Goal: Task Accomplishment & Management: Complete application form

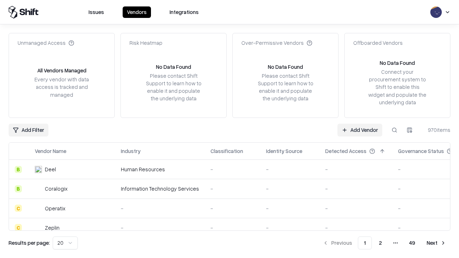
click at [360, 130] on link "Add Vendor" at bounding box center [360, 130] width 45 height 13
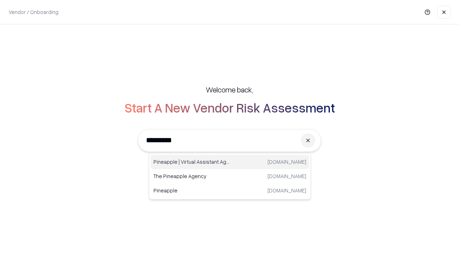
click at [230, 162] on div "Pineapple | Virtual Assistant Agency [DOMAIN_NAME]" at bounding box center [230, 162] width 159 height 14
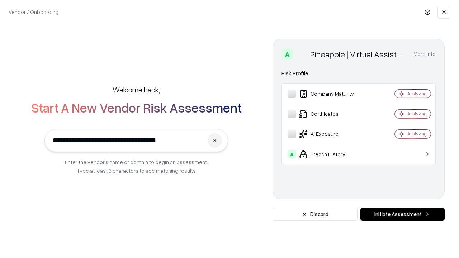
type input "**********"
click at [403, 215] on button "Initiate Assessment" at bounding box center [403, 214] width 84 height 13
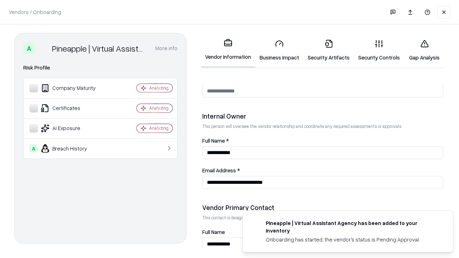
scroll to position [372, 0]
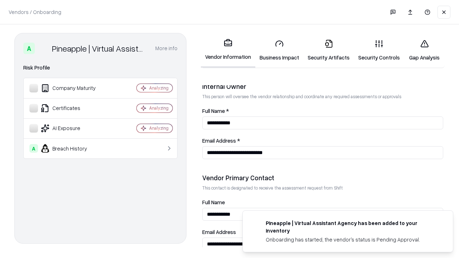
click at [329, 50] on link "Security Artifacts" at bounding box center [329, 50] width 51 height 33
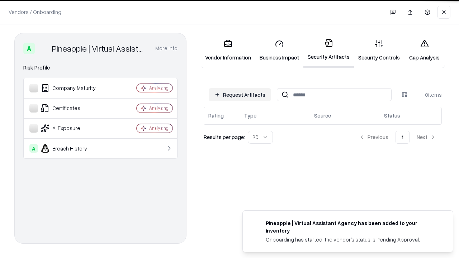
click at [240, 94] on button "Request Artifacts" at bounding box center [240, 94] width 62 height 13
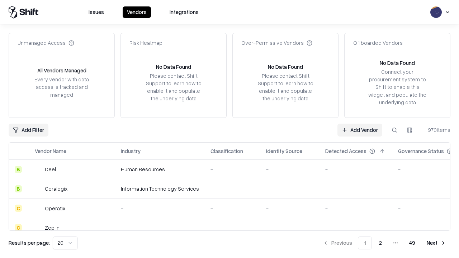
click at [360, 130] on link "Add Vendor" at bounding box center [360, 130] width 45 height 13
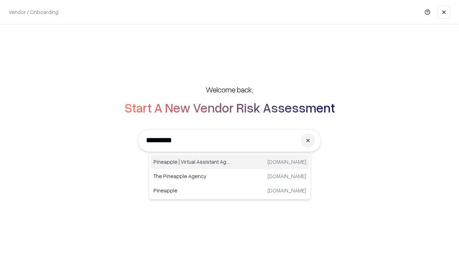
click at [230, 162] on div "Pineapple | Virtual Assistant Agency [DOMAIN_NAME]" at bounding box center [230, 162] width 159 height 14
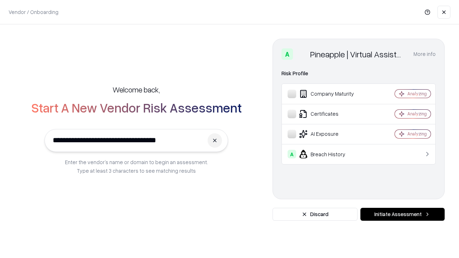
type input "**********"
click at [403, 215] on button "Initiate Assessment" at bounding box center [403, 214] width 84 height 13
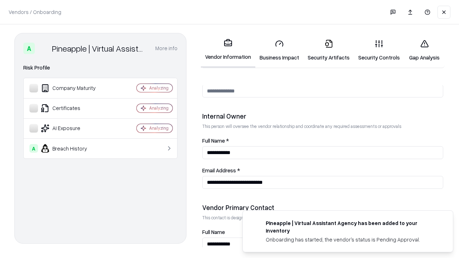
scroll to position [372, 0]
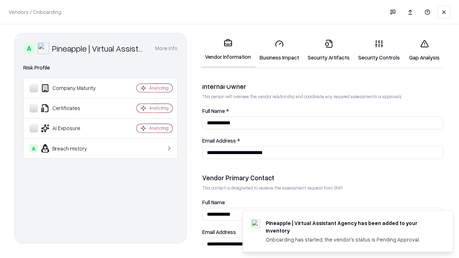
click at [424, 50] on link "Gap Analysis" at bounding box center [424, 50] width 41 height 33
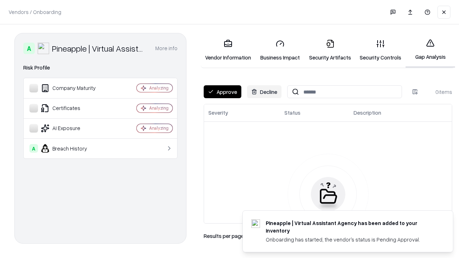
click at [222, 92] on button "Approve" at bounding box center [223, 91] width 38 height 13
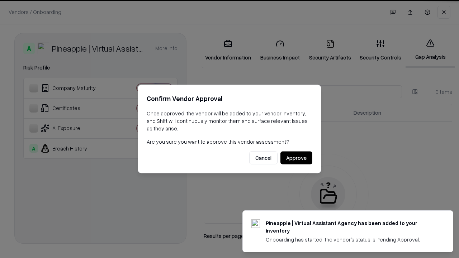
click at [296, 158] on button "Approve" at bounding box center [297, 158] width 32 height 13
